Goal: Task Accomplishment & Management: Use online tool/utility

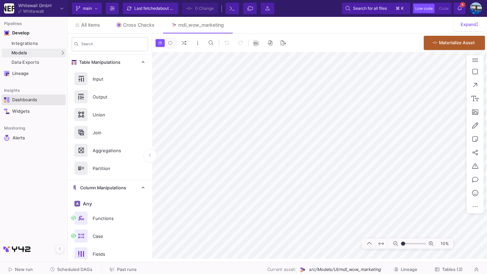
click at [33, 101] on div "Dashboards" at bounding box center [34, 99] width 44 height 5
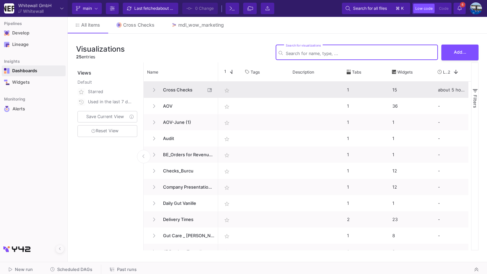
click at [171, 92] on span "Cross Checks" at bounding box center [182, 90] width 46 height 16
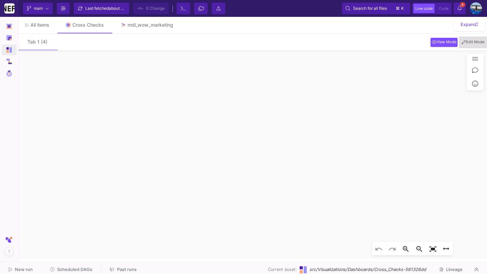
click at [464, 39] on button "Edit Mode" at bounding box center [472, 42] width 25 height 9
click div
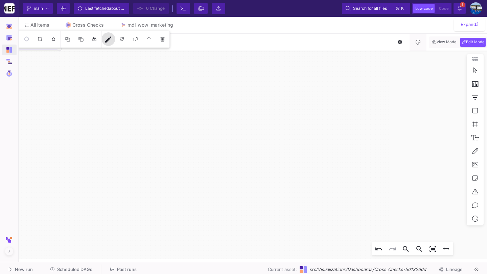
click at [108, 43] on mat-icon "edit" at bounding box center [108, 39] width 8 height 8
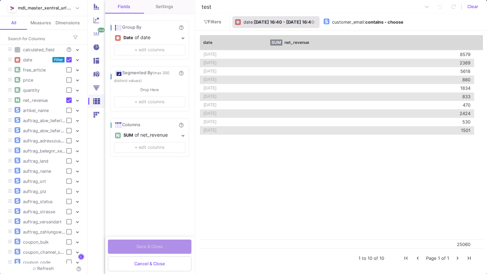
click at [255, 22] on b "[DATE] 16:40 - [DATE] 16:40" at bounding box center [284, 22] width 60 height 5
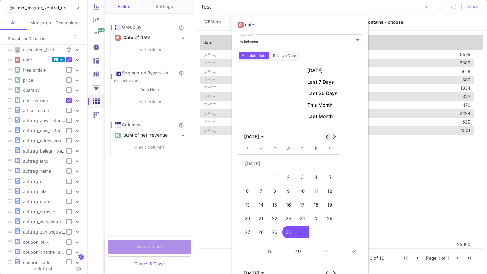
click at [326, 138] on span "Previous month" at bounding box center [327, 136] width 7 height 7
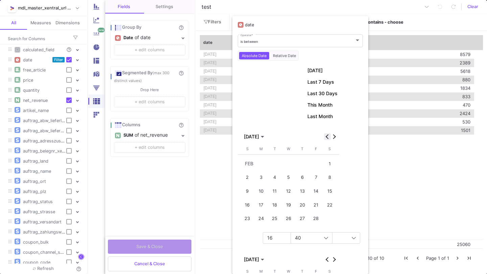
click at [326, 138] on span "Previous month" at bounding box center [327, 136] width 7 height 7
click at [289, 162] on div "1" at bounding box center [288, 164] width 13 height 13
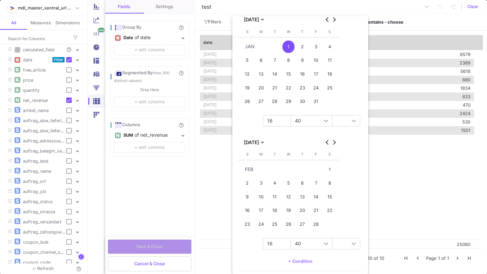
scroll to position [138, 0]
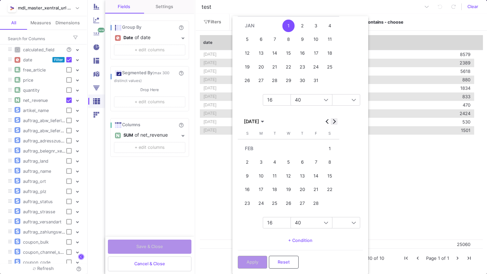
click at [334, 118] on span "Next month" at bounding box center [333, 121] width 7 height 7
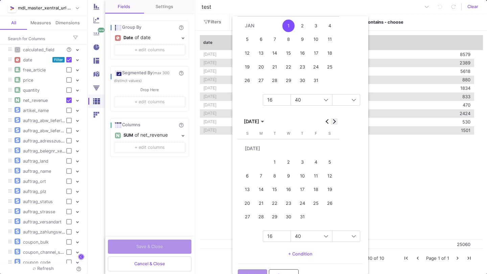
click at [332, 122] on button "Next month" at bounding box center [333, 121] width 7 height 7
click at [264, 187] on div "18" at bounding box center [261, 189] width 13 height 13
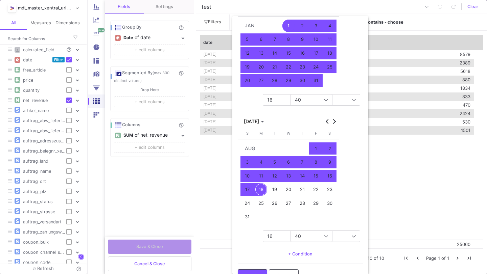
scroll to position [152, 0]
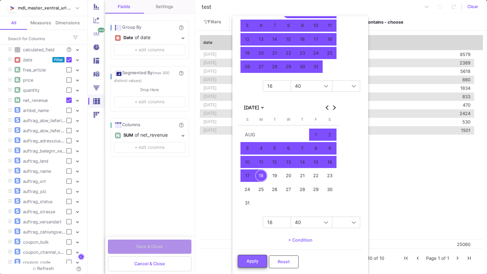
click at [254, 263] on span "Apply" at bounding box center [252, 261] width 12 height 5
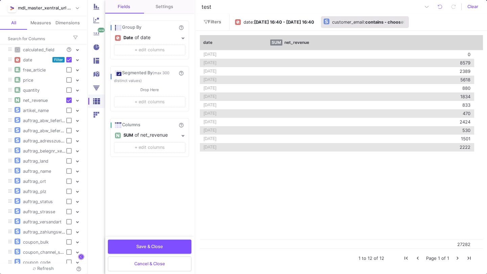
click at [401, 18] on div ": contains - choose" at bounding box center [384, 22] width 40 height 10
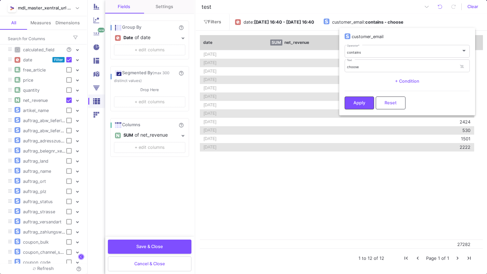
click at [418, 22] on div at bounding box center [243, 137] width 487 height 274
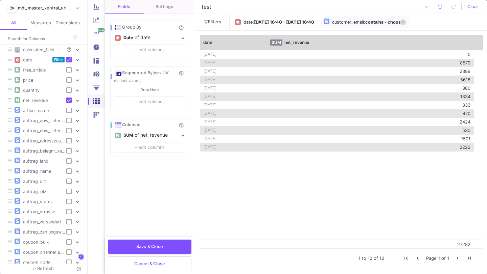
click at [404, 22] on icon at bounding box center [402, 22] width 3 height 4
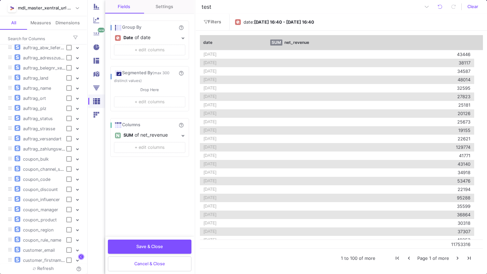
scroll to position [76, 0]
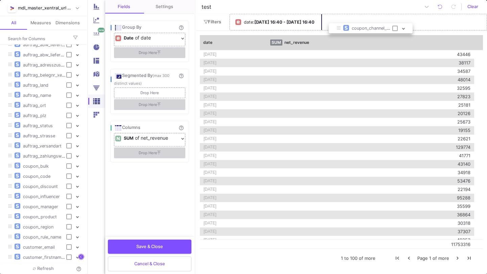
drag, startPoint x: 57, startPoint y: 176, endPoint x: 393, endPoint y: 24, distance: 368.8
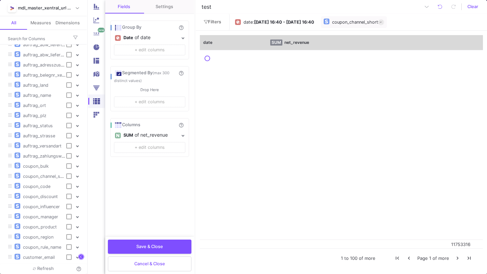
click at [371, 25] on div "coupon_channel_short" at bounding box center [355, 22] width 46 height 10
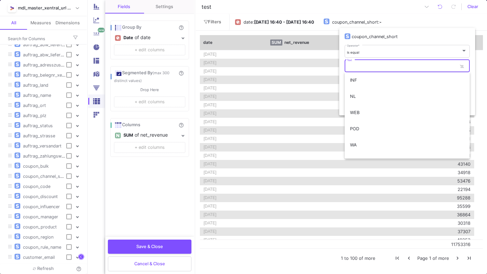
click at [353, 66] on input "Text" at bounding box center [402, 67] width 110 height 4
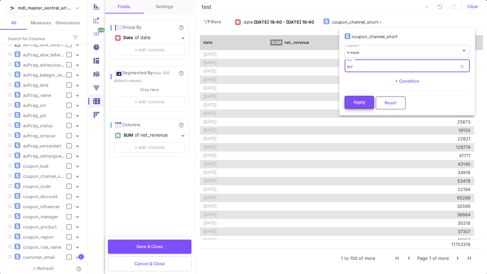
type input "INT"
click at [360, 101] on span "Apply" at bounding box center [359, 102] width 12 height 5
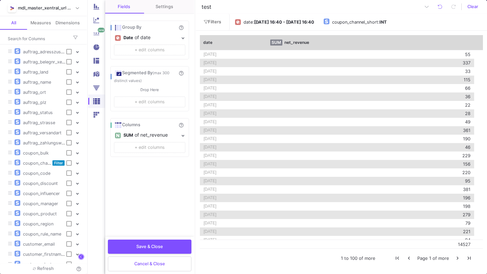
scroll to position [135, 0]
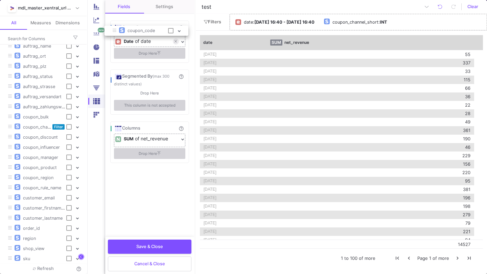
drag, startPoint x: 47, startPoint y: 131, endPoint x: 151, endPoint y: 36, distance: 140.9
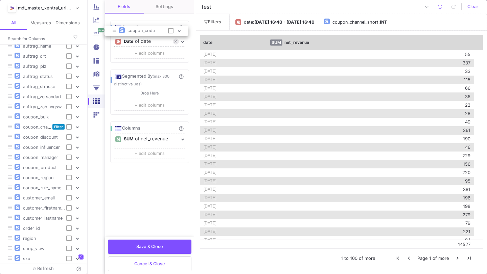
checkbox input "true"
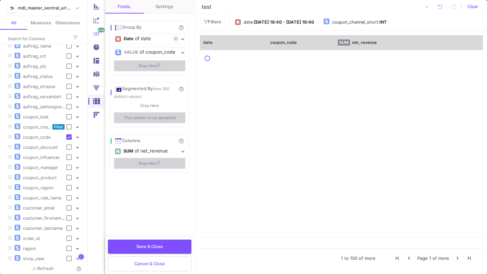
scroll to position [126, 0]
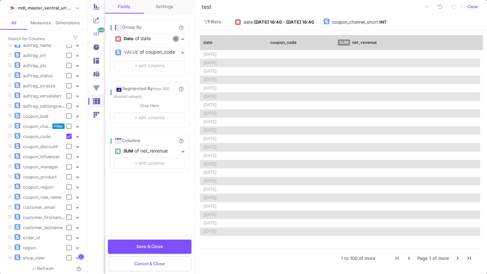
click at [177, 40] on button at bounding box center [176, 39] width 6 height 6
checkbox input "false"
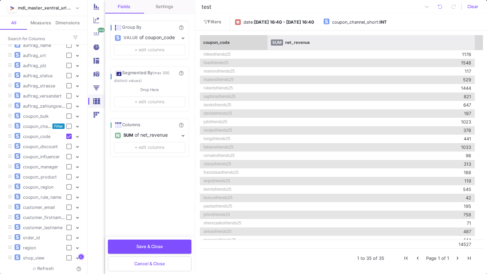
click at [385, 46] on div "SUM net_revenue" at bounding box center [370, 42] width 207 height 15
click at [324, 40] on div "SUM net_revenue" at bounding box center [371, 43] width 200 height 6
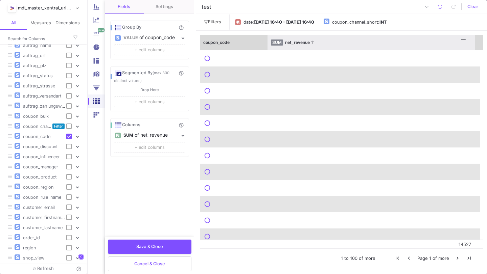
click at [324, 40] on div "SUM net_revenue" at bounding box center [371, 43] width 200 height 6
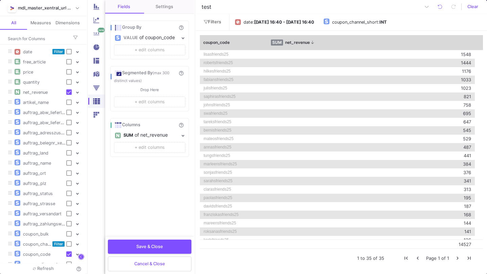
scroll to position [0, 0]
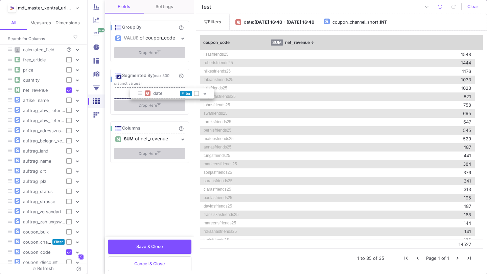
drag, startPoint x: 36, startPoint y: 61, endPoint x: 161, endPoint y: 95, distance: 129.5
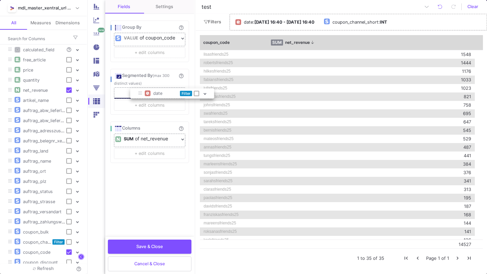
checkbox input "true"
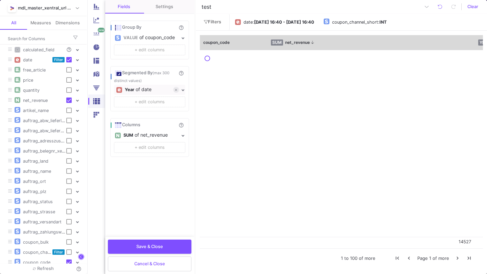
click at [133, 91] on div "Year" at bounding box center [129, 90] width 9 height 10
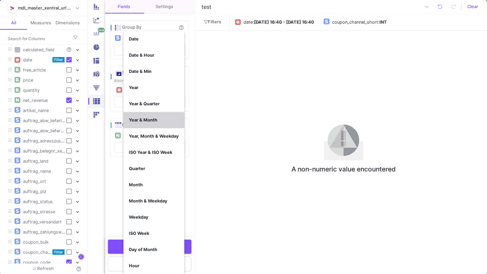
click at [138, 127] on button "Year & Month" at bounding box center [153, 120] width 61 height 16
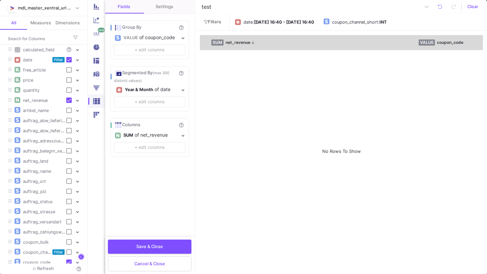
scroll to position [0, 57]
click at [176, 92] on icon at bounding box center [176, 90] width 2 height 4
checkbox input "false"
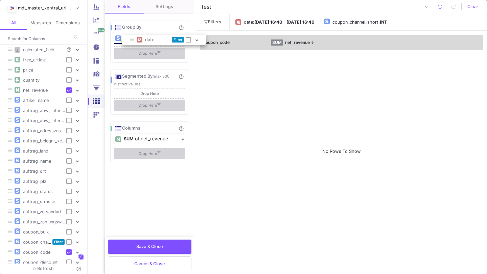
drag, startPoint x: 41, startPoint y: 63, endPoint x: 163, endPoint y: 42, distance: 123.4
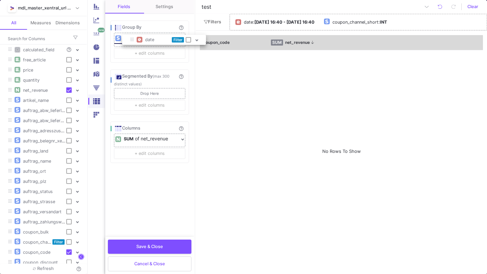
checkbox input "true"
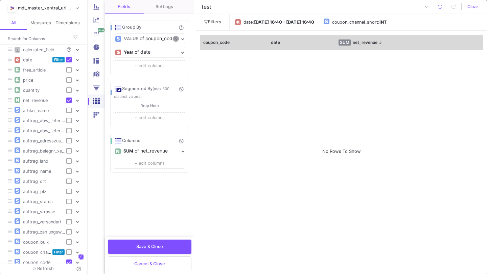
click at [175, 39] on icon at bounding box center [175, 39] width 2 height 4
checkbox input "false"
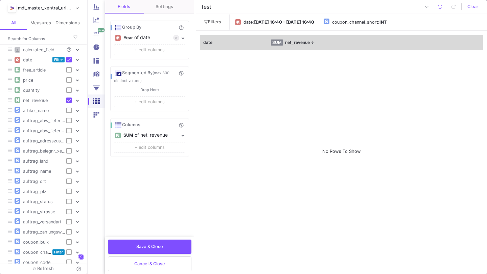
click at [128, 36] on div "Year" at bounding box center [127, 38] width 9 height 10
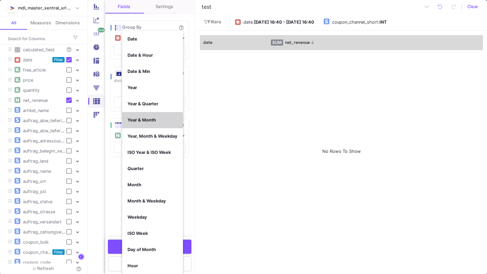
click at [138, 121] on b "Year & Month" at bounding box center [141, 120] width 28 height 5
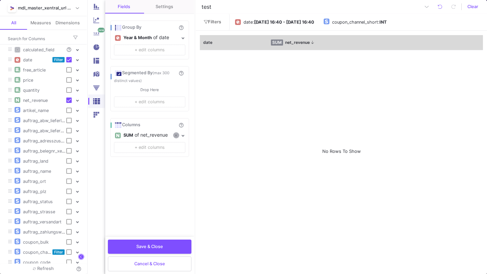
click at [175, 135] on icon at bounding box center [176, 136] width 2 height 4
checkbox input "false"
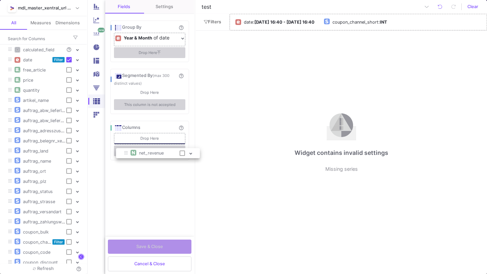
drag, startPoint x: 44, startPoint y: 98, endPoint x: 165, endPoint y: 136, distance: 126.7
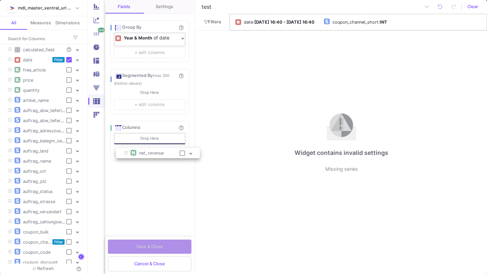
checkbox input "true"
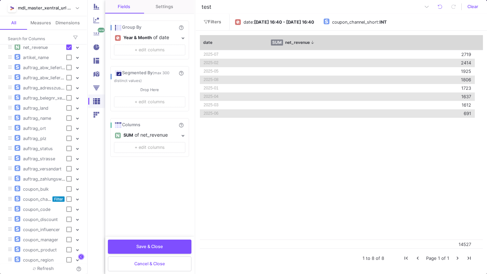
scroll to position [58, 0]
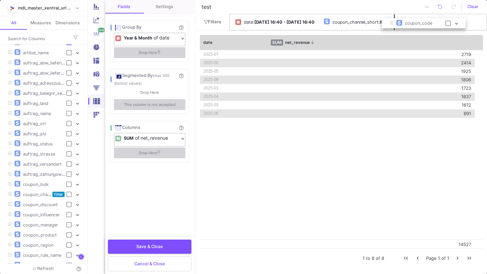
drag, startPoint x: 39, startPoint y: 206, endPoint x: 420, endPoint y: 25, distance: 422.4
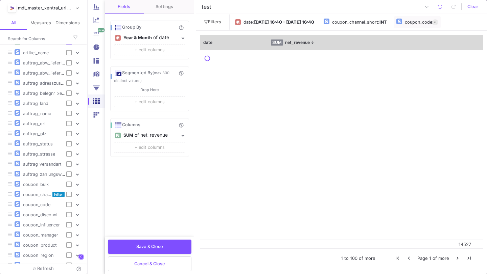
click at [402, 25] on y42-column-type-icon at bounding box center [399, 22] width 6 height 10
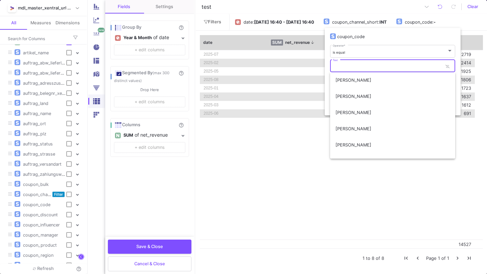
click at [346, 67] on input "Text" at bounding box center [387, 67] width 110 height 4
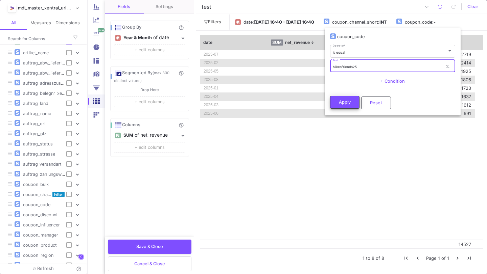
type input "hilkesfriends25"
click at [339, 101] on span "Apply" at bounding box center [345, 102] width 12 height 5
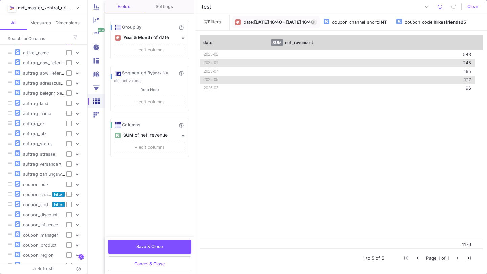
click at [306, 20] on b "[DATE] 16:40 - [DATE] 16:40" at bounding box center [284, 22] width 60 height 5
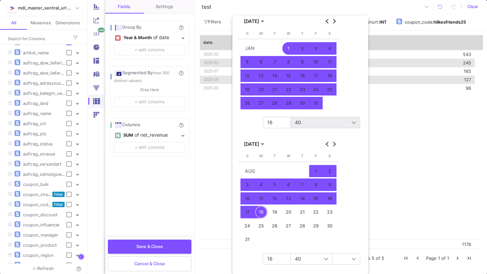
scroll to position [106, 0]
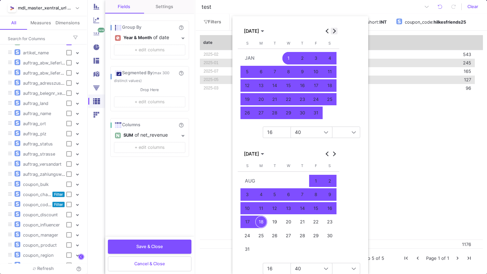
click at [332, 28] on span "Next month" at bounding box center [333, 31] width 7 height 7
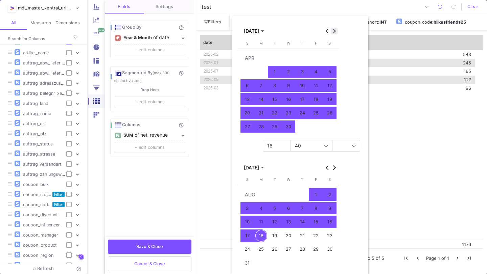
click at [332, 28] on span "Next month" at bounding box center [333, 31] width 7 height 7
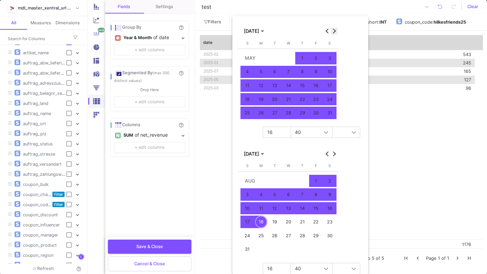
click at [332, 28] on span "Next month" at bounding box center [333, 31] width 7 height 7
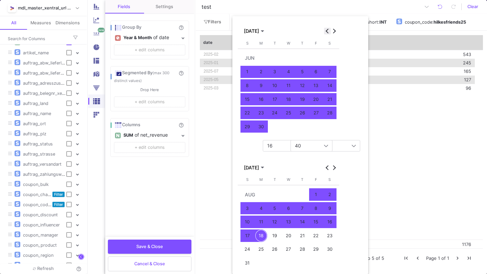
click at [329, 29] on span "Previous month" at bounding box center [327, 31] width 7 height 7
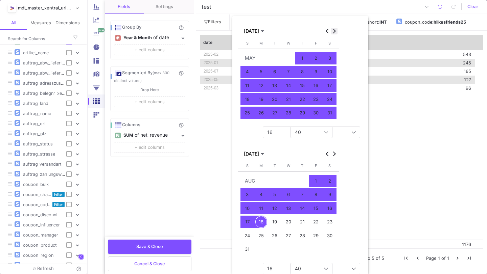
click at [333, 31] on button "Next month" at bounding box center [333, 31] width 7 height 7
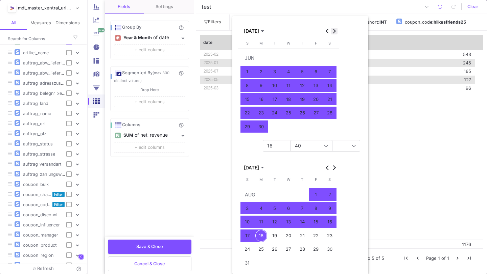
click at [332, 32] on button "Next month" at bounding box center [333, 31] width 7 height 7
click at [271, 71] on div "1" at bounding box center [274, 72] width 13 height 13
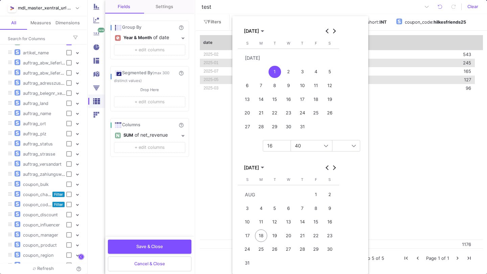
click at [265, 233] on div "18" at bounding box center [261, 236] width 13 height 13
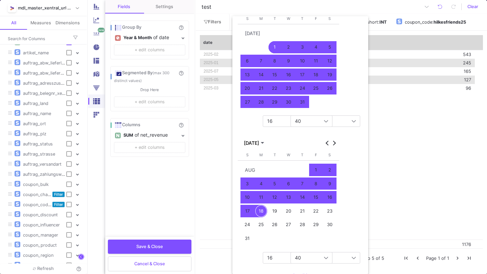
scroll to position [166, 0]
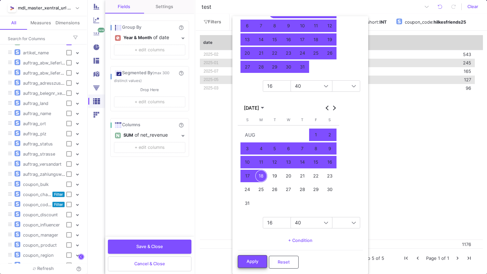
click at [246, 260] on button "Apply" at bounding box center [252, 261] width 29 height 13
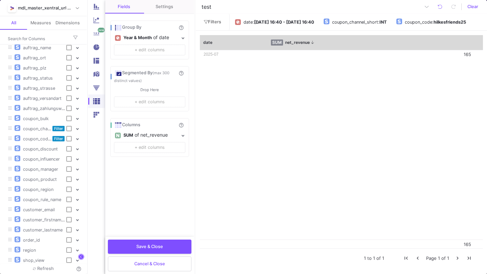
scroll to position [135, 0]
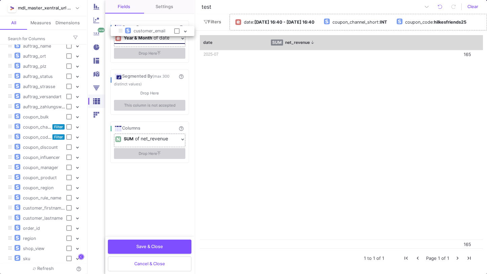
drag, startPoint x: 42, startPoint y: 199, endPoint x: 152, endPoint y: 32, distance: 200.2
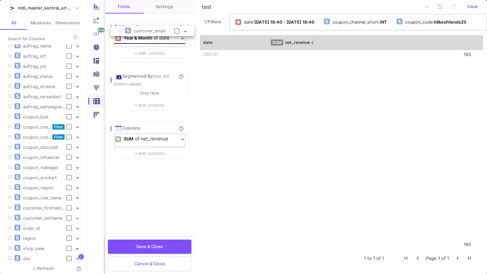
checkbox input "true"
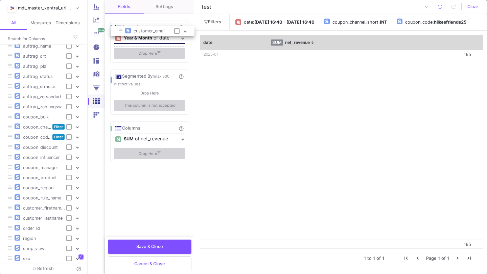
scroll to position [126, 0]
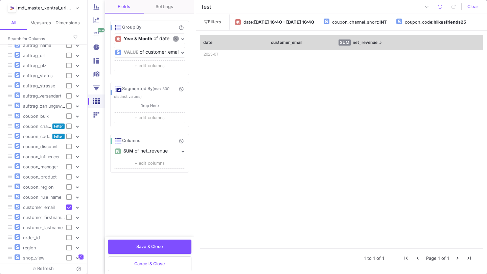
click at [176, 39] on icon at bounding box center [175, 39] width 2 height 4
checkbox input "false"
